Goal: Task Accomplishment & Management: Manage account settings

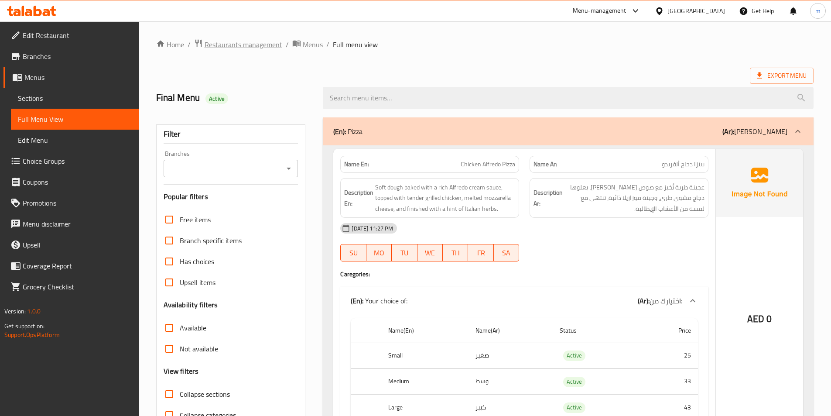
click at [250, 45] on span "Restaurants management" at bounding box center [243, 44] width 78 height 10
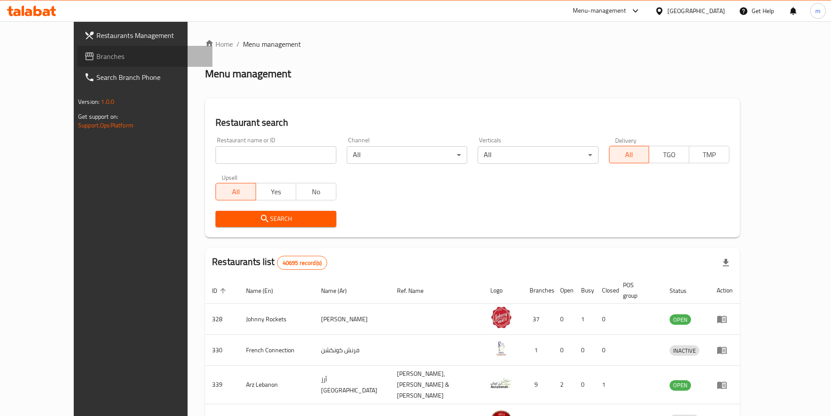
click at [96, 58] on span "Branches" at bounding box center [150, 56] width 109 height 10
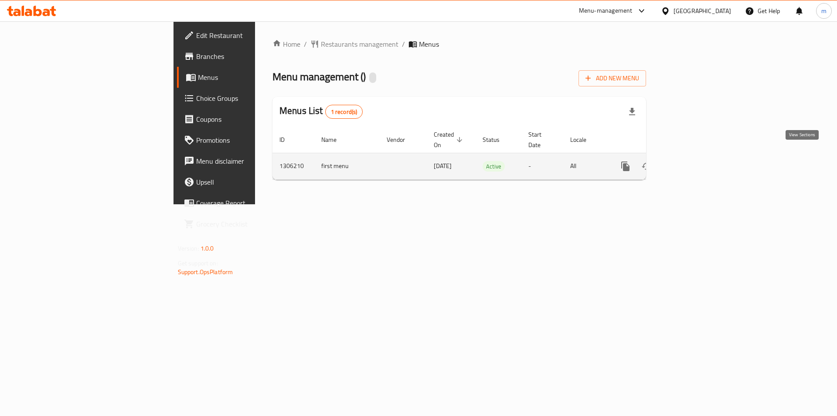
click at [692, 162] on icon "enhanced table" at bounding box center [689, 166] width 8 height 8
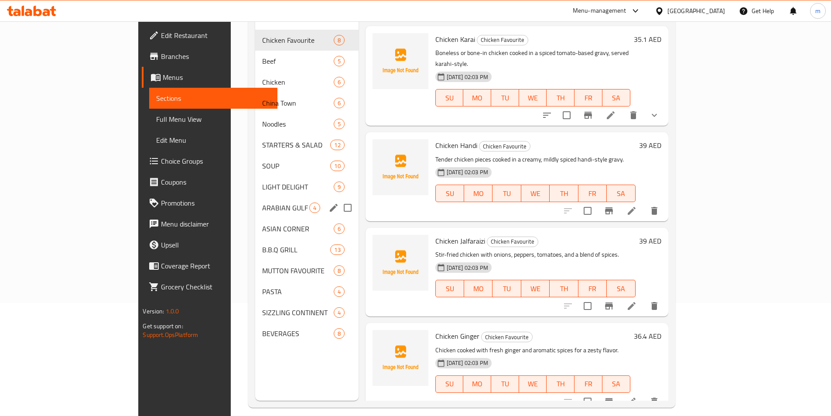
scroll to position [122, 0]
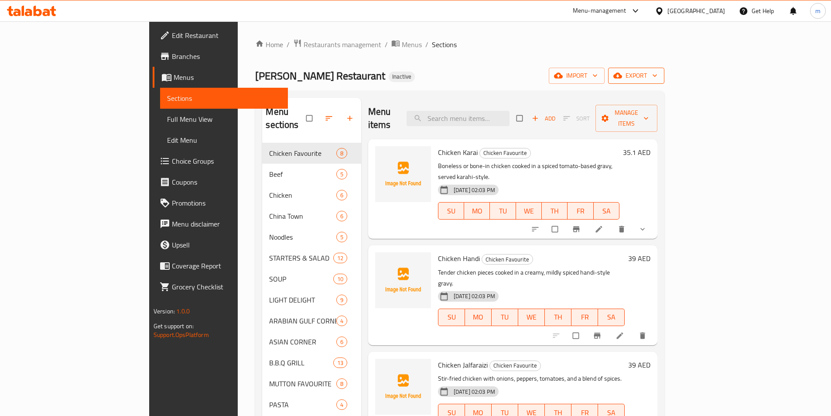
click at [657, 79] on span "export" at bounding box center [636, 75] width 42 height 11
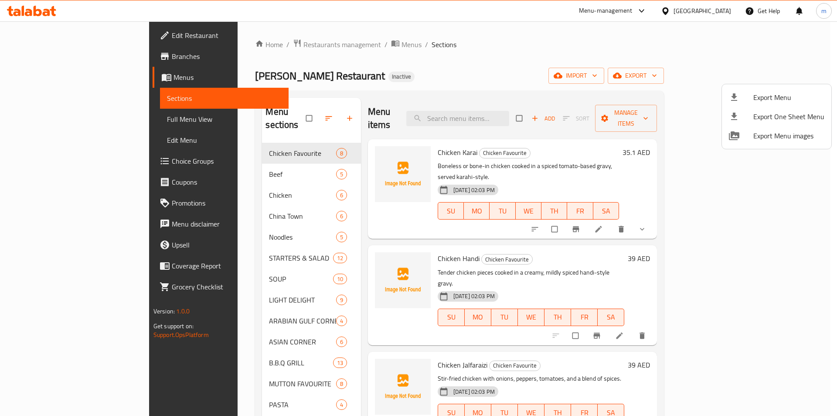
click at [745, 91] on li "Export Menu" at bounding box center [776, 97] width 109 height 19
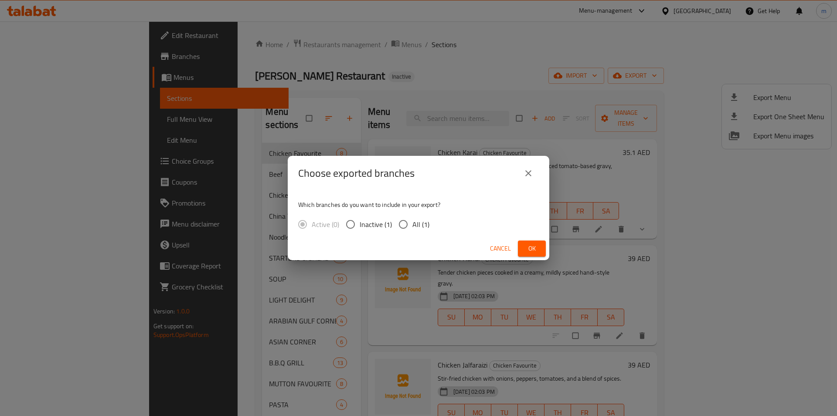
click at [395, 224] on input "All (1)" at bounding box center [403, 224] width 18 height 18
radio input "true"
click at [526, 180] on button "close" at bounding box center [528, 173] width 21 height 21
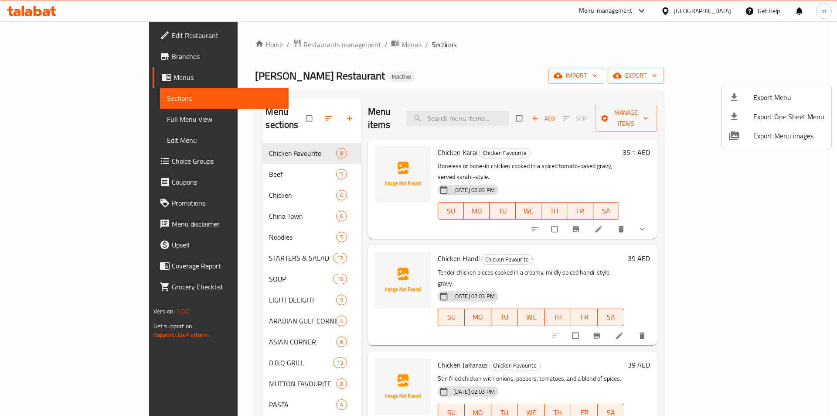
click at [718, 91] on div at bounding box center [418, 208] width 837 height 416
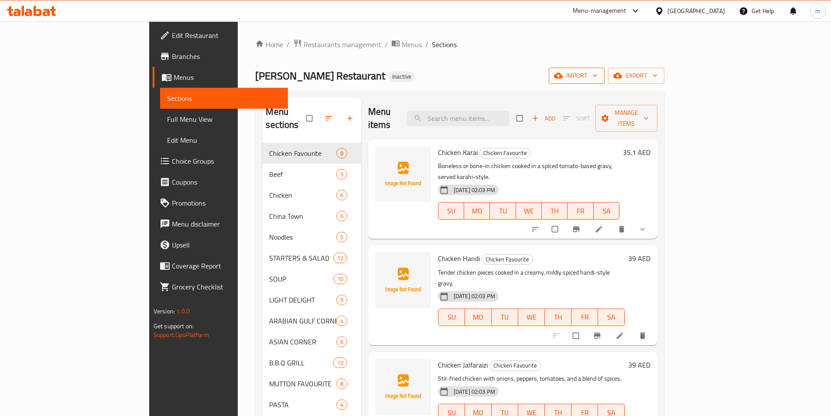
click at [597, 80] on span "import" at bounding box center [576, 75] width 42 height 11
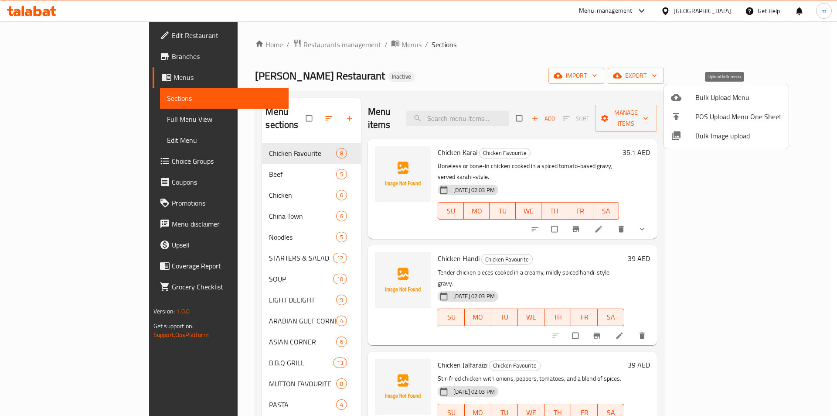
click at [724, 100] on span "Bulk Upload Menu" at bounding box center [738, 97] width 86 height 10
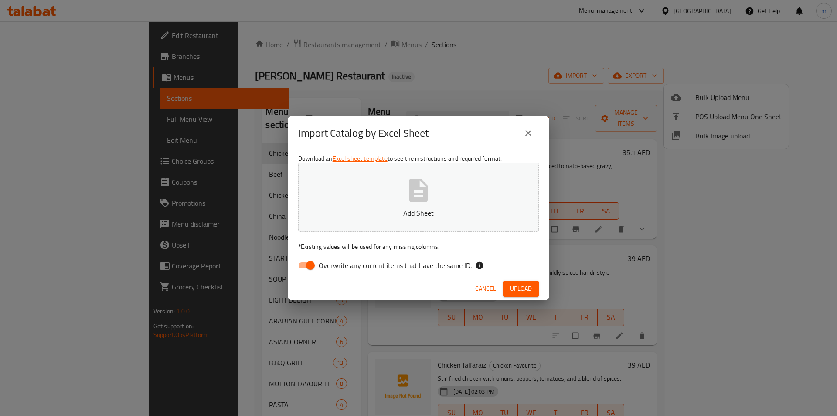
click at [348, 198] on button "Add Sheet" at bounding box center [418, 197] width 241 height 69
click at [312, 256] on div "Download an Excel sheet template to see the instructions and required format. A…" at bounding box center [419, 213] width 262 height 126
click at [314, 263] on input "Overwrite any current items that have the same ID." at bounding box center [311, 265] width 50 height 17
checkbox input "false"
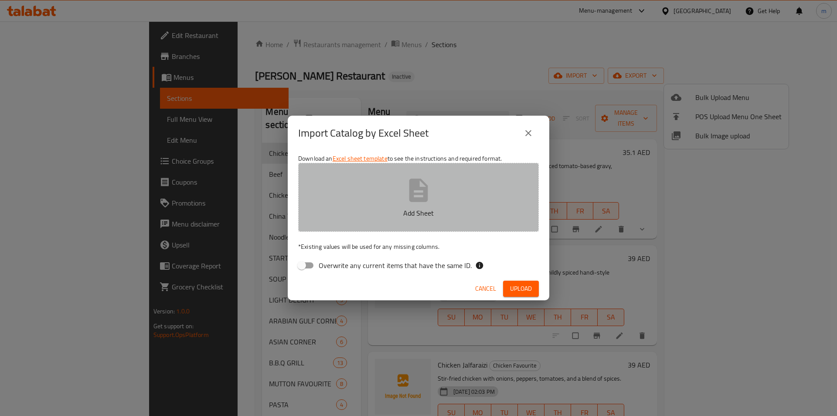
click at [353, 210] on p "Add Sheet" at bounding box center [419, 213] width 214 height 10
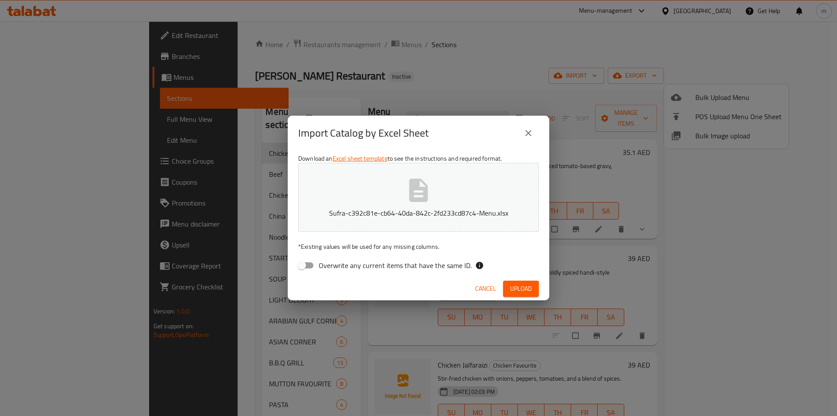
click at [503, 281] on div "Cancel Upload" at bounding box center [419, 288] width 262 height 23
click at [505, 281] on button "Upload" at bounding box center [521, 288] width 36 height 16
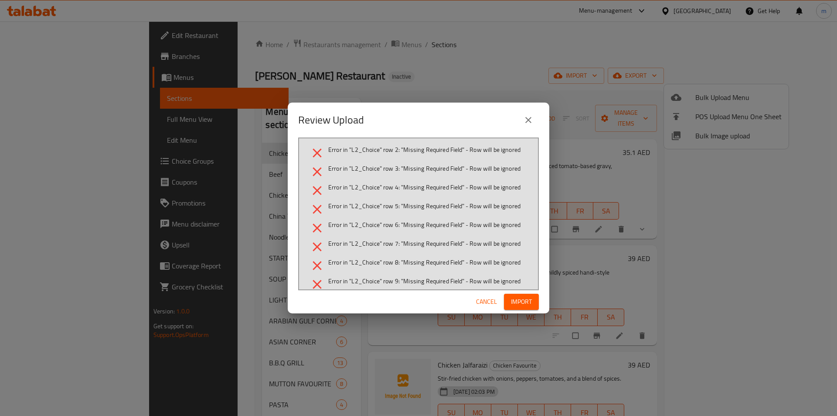
click at [488, 303] on span "Cancel" at bounding box center [486, 301] width 21 height 11
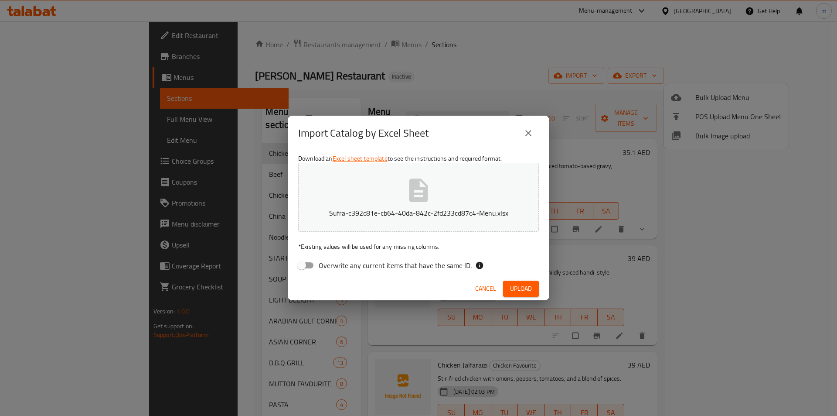
click at [379, 201] on button "Sufra-c392c81e-cb64-40da-842c-2fd233cd87c4-Menu.xlsx" at bounding box center [418, 197] width 241 height 69
click at [530, 283] on span "Upload" at bounding box center [521, 288] width 22 height 11
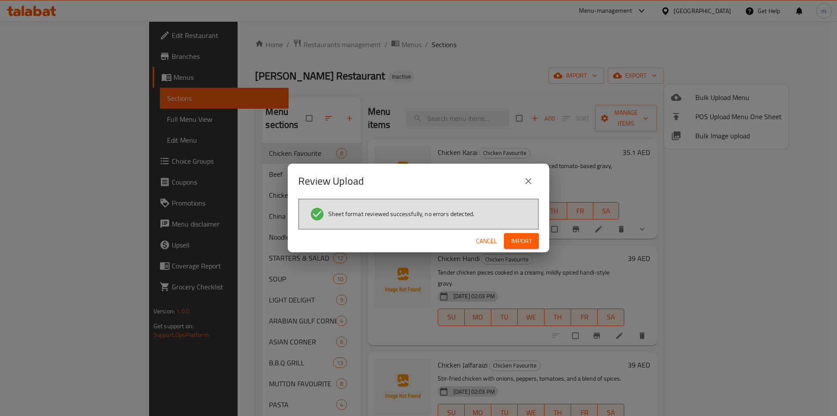
drag, startPoint x: 525, startPoint y: 235, endPoint x: 297, endPoint y: 242, distance: 228.1
click at [525, 235] on span "Import" at bounding box center [521, 240] width 21 height 11
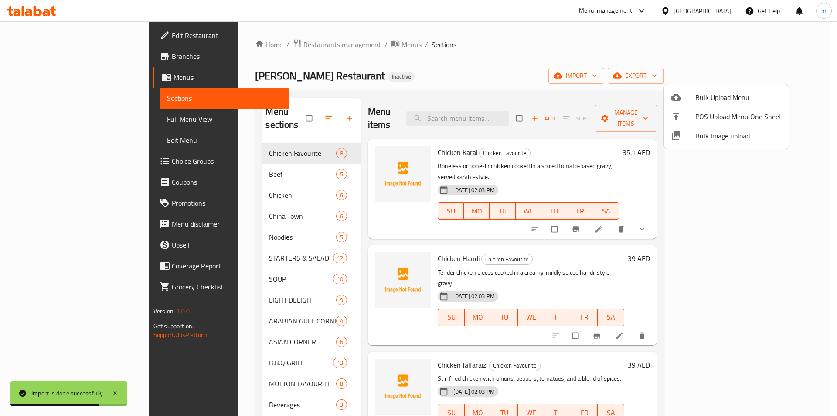
click at [215, 360] on div at bounding box center [418, 208] width 837 height 416
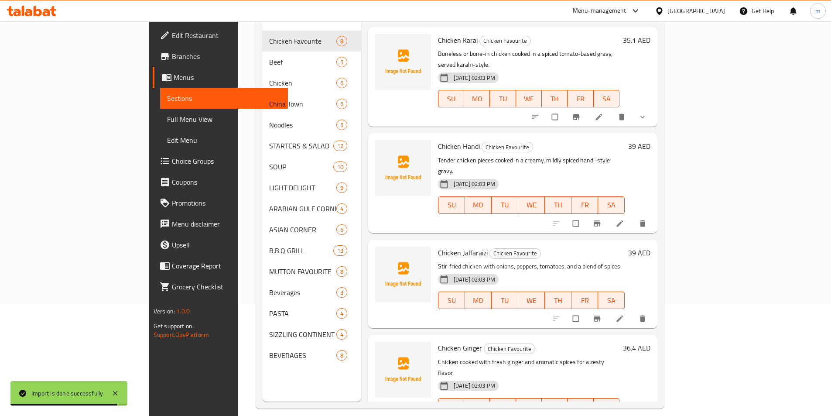
scroll to position [122, 0]
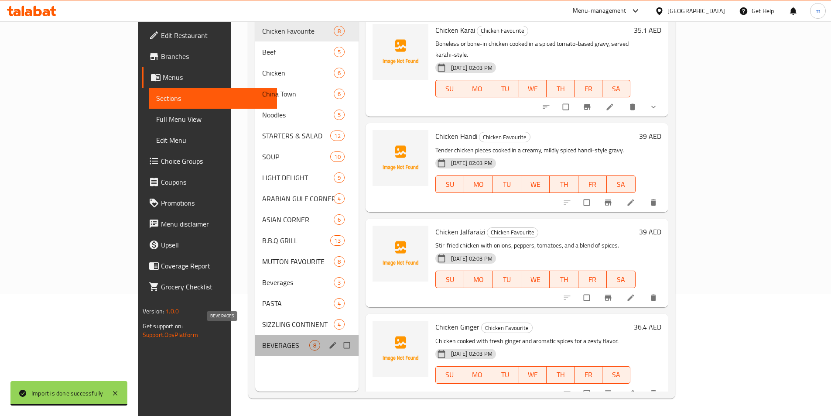
click at [262, 340] on span "BEVERAGES" at bounding box center [285, 345] width 47 height 10
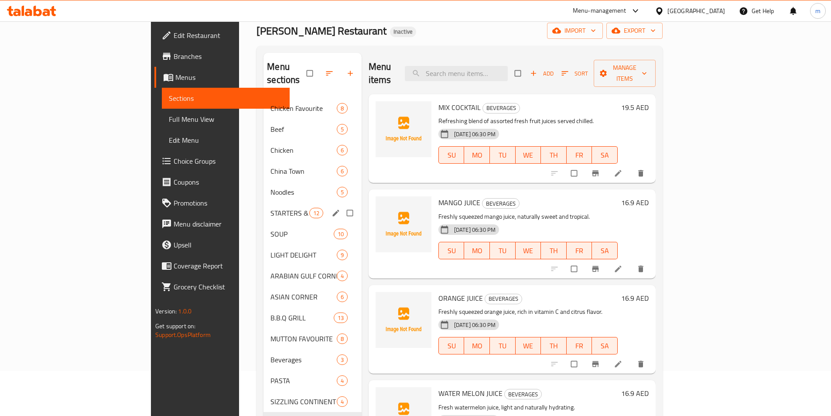
scroll to position [122, 0]
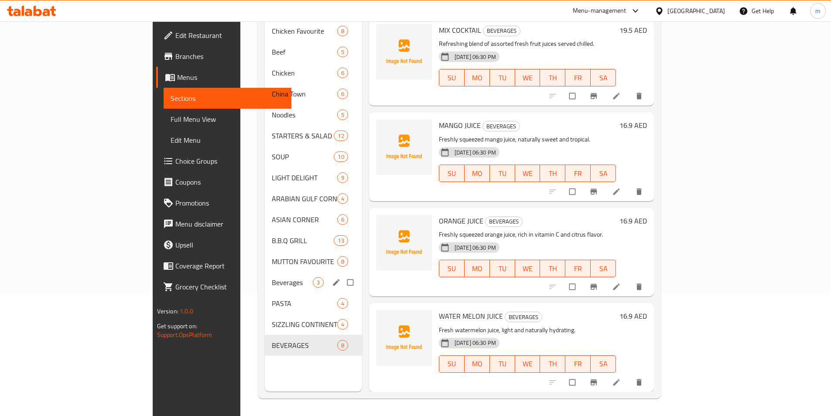
click at [272, 277] on span "Beverages" at bounding box center [292, 282] width 41 height 10
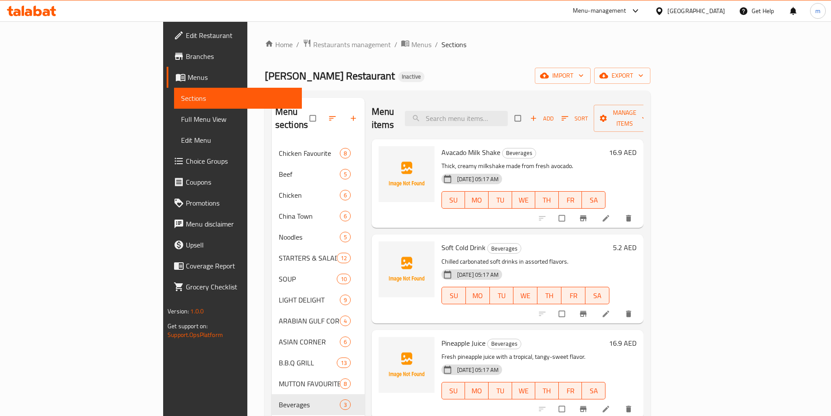
click at [610, 53] on div "Home / Restaurants management / Menus / Sections Al Ibrahimi Restaurant Inactiv…" at bounding box center [457, 279] width 385 height 481
click at [643, 75] on span "export" at bounding box center [622, 75] width 42 height 11
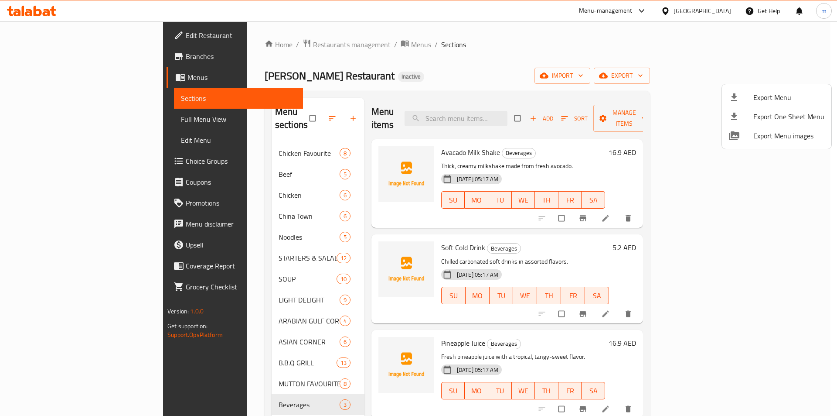
click at [756, 94] on span "Export Menu" at bounding box center [788, 97] width 71 height 10
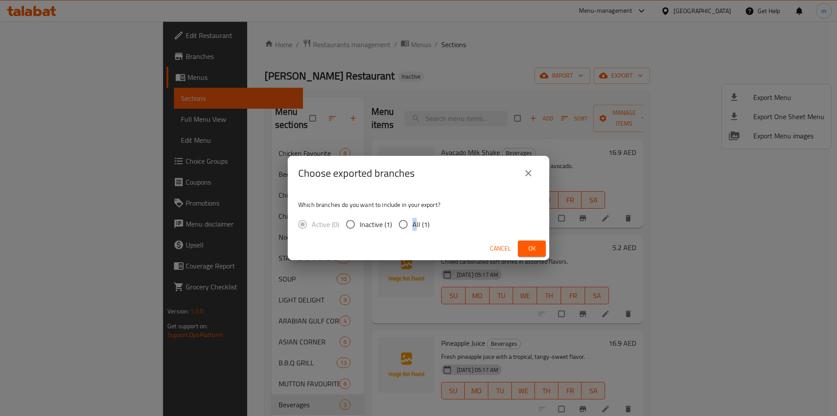
click at [414, 225] on span "All (1)" at bounding box center [420, 224] width 17 height 10
click at [405, 221] on input "All (1)" at bounding box center [403, 224] width 18 height 18
radio input "true"
click at [525, 248] on span "Ok" at bounding box center [532, 248] width 14 height 11
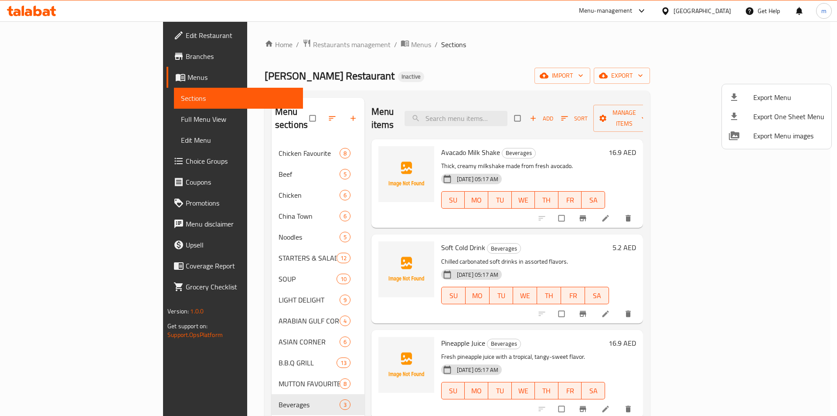
click at [49, 120] on div at bounding box center [418, 208] width 837 height 416
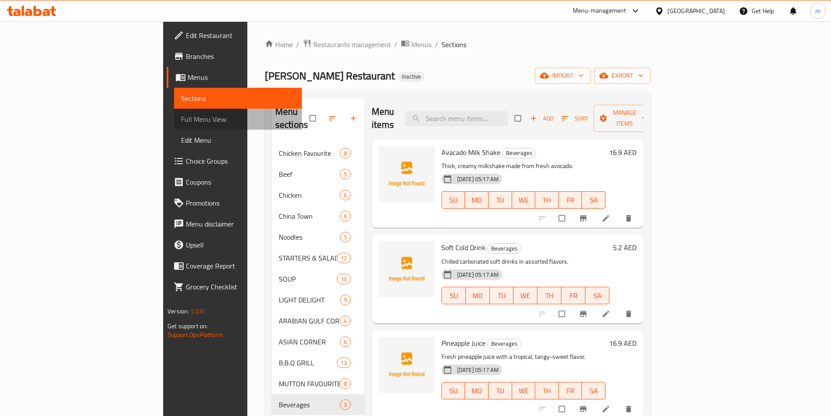
click at [181, 120] on span "Full Menu View" at bounding box center [238, 119] width 114 height 10
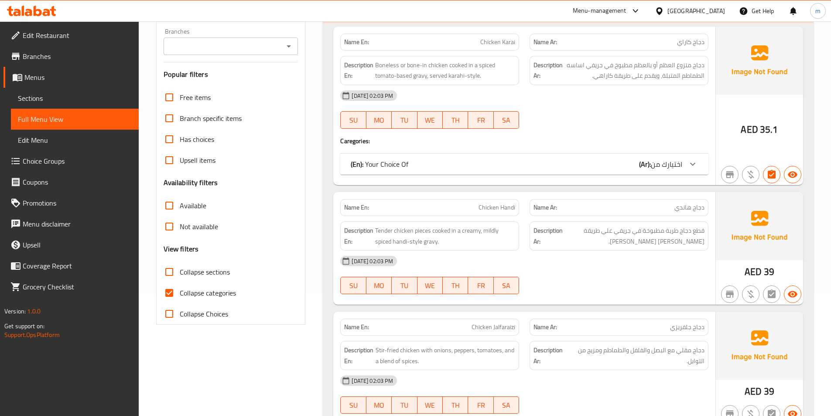
click at [168, 292] on input "Collapse categories" at bounding box center [169, 292] width 21 height 21
checkbox input "false"
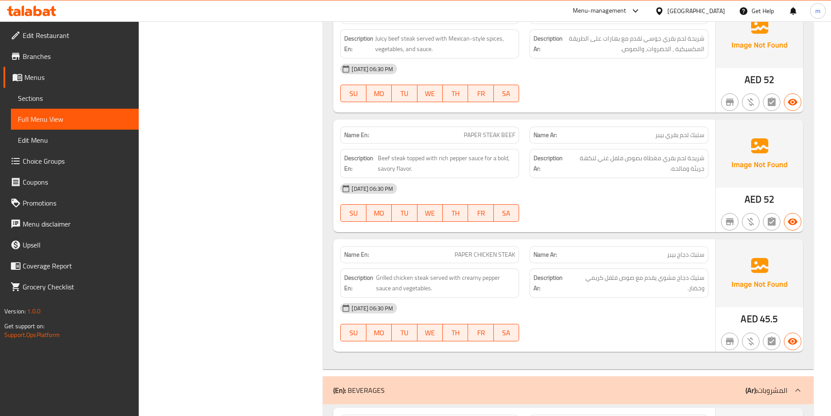
scroll to position [13659, 0]
